Goal: Navigation & Orientation: Find specific page/section

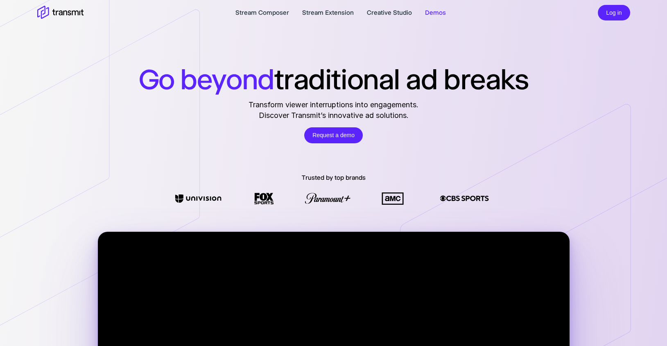
click at [438, 11] on link "Demos" at bounding box center [435, 13] width 21 height 10
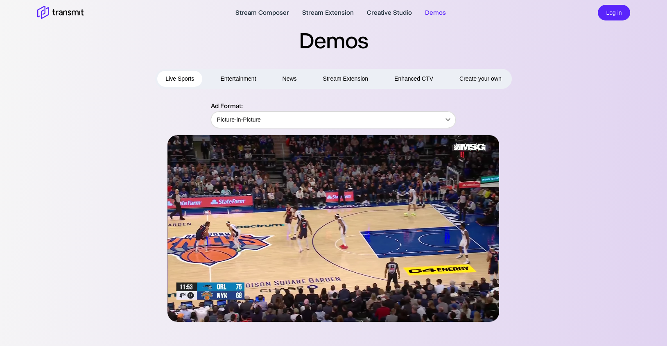
click at [233, 80] on button "Entertainment" at bounding box center [238, 79] width 52 height 16
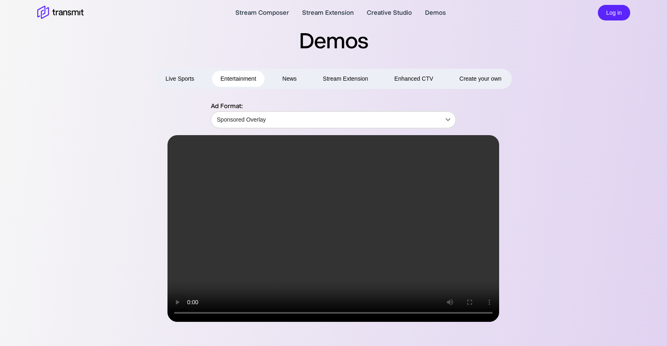
click at [289, 79] on button "News" at bounding box center [289, 79] width 31 height 16
click at [194, 81] on button "Live Sports" at bounding box center [179, 79] width 45 height 16
type input "Picture-in-Picture"
